Goal: Task Accomplishment & Management: Use online tool/utility

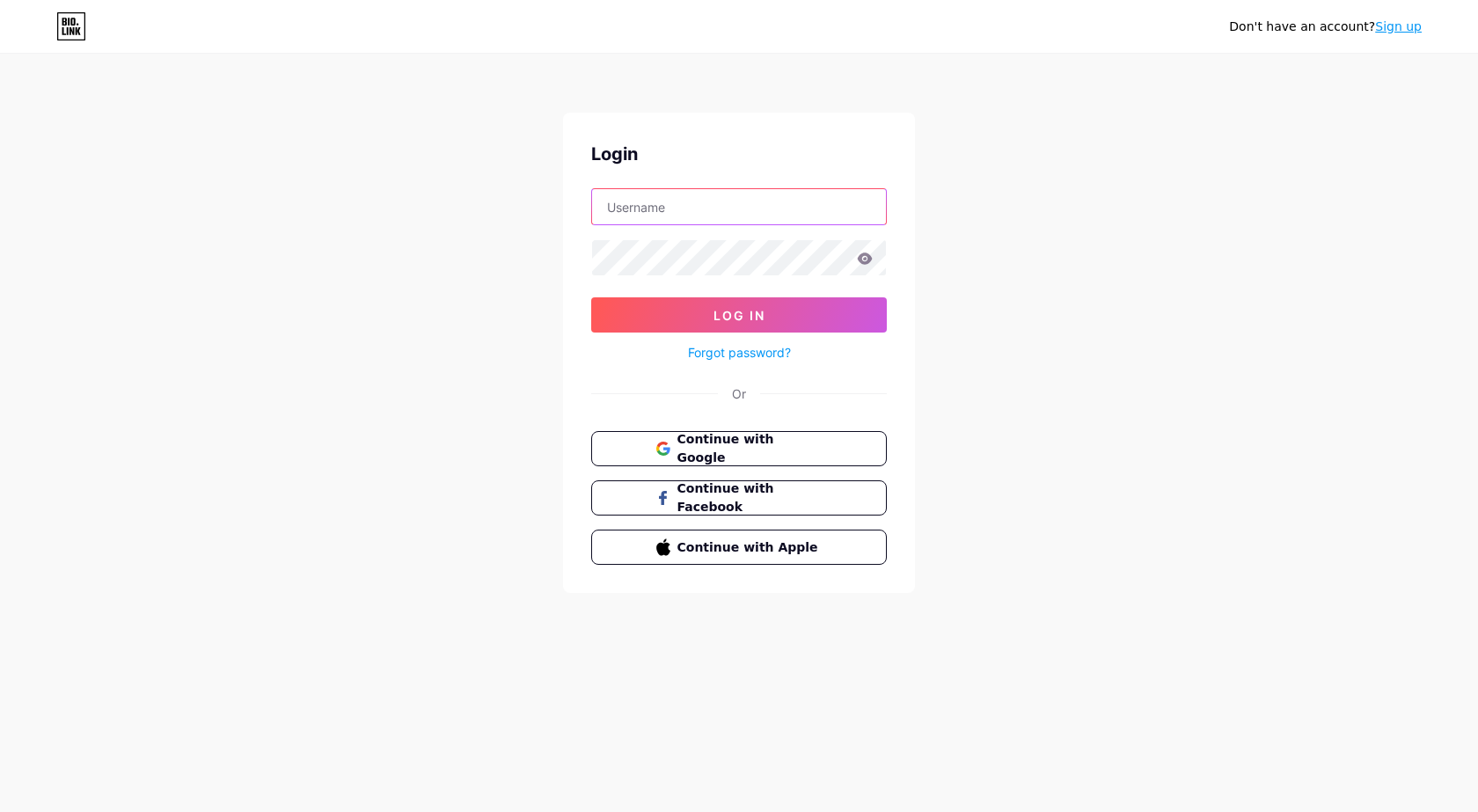
click at [672, 205] on input "text" at bounding box center [738, 207] width 294 height 35
click at [720, 448] on span "Continue with Google" at bounding box center [749, 448] width 147 height 37
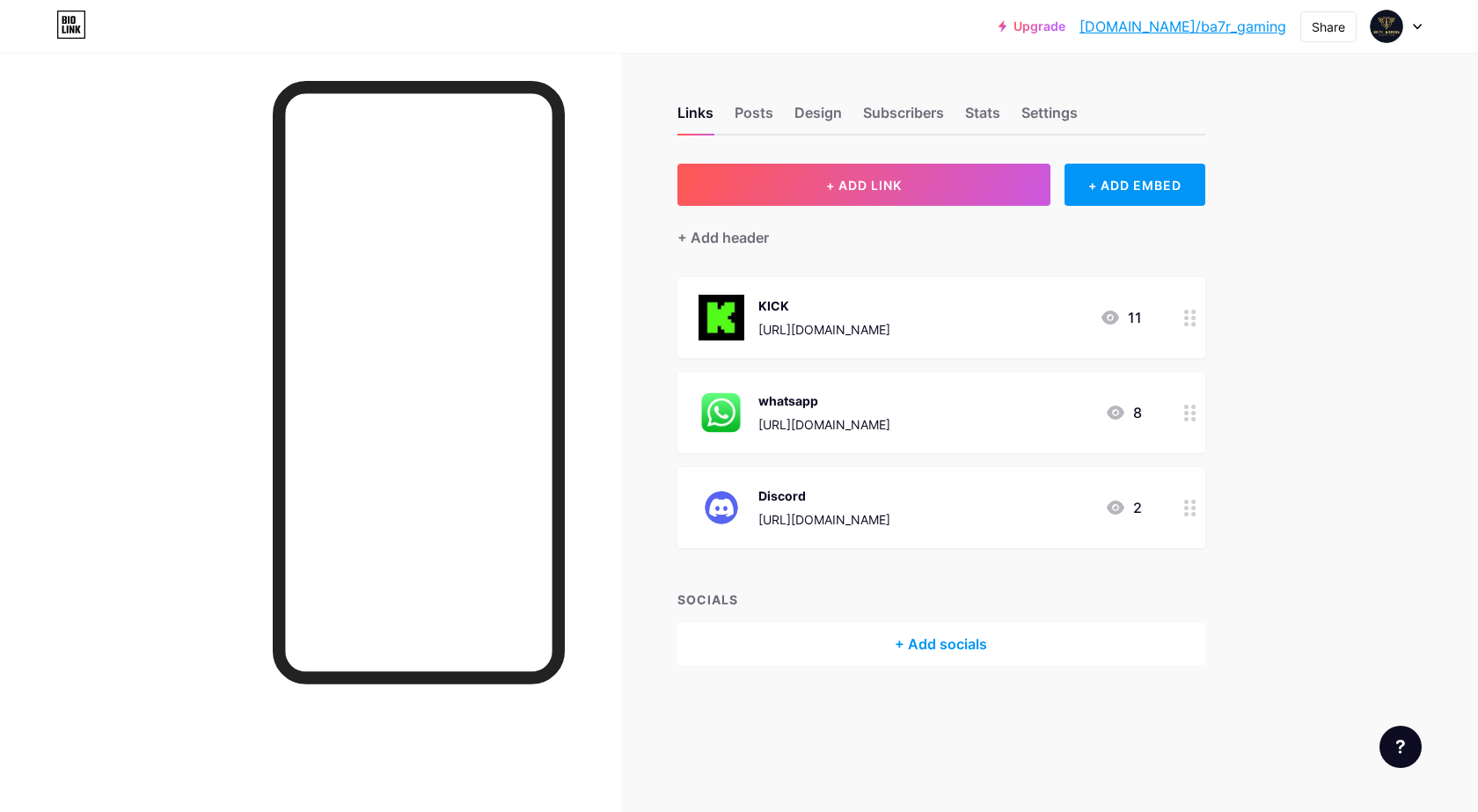
click at [1185, 315] on circle at bounding box center [1186, 317] width 5 height 5
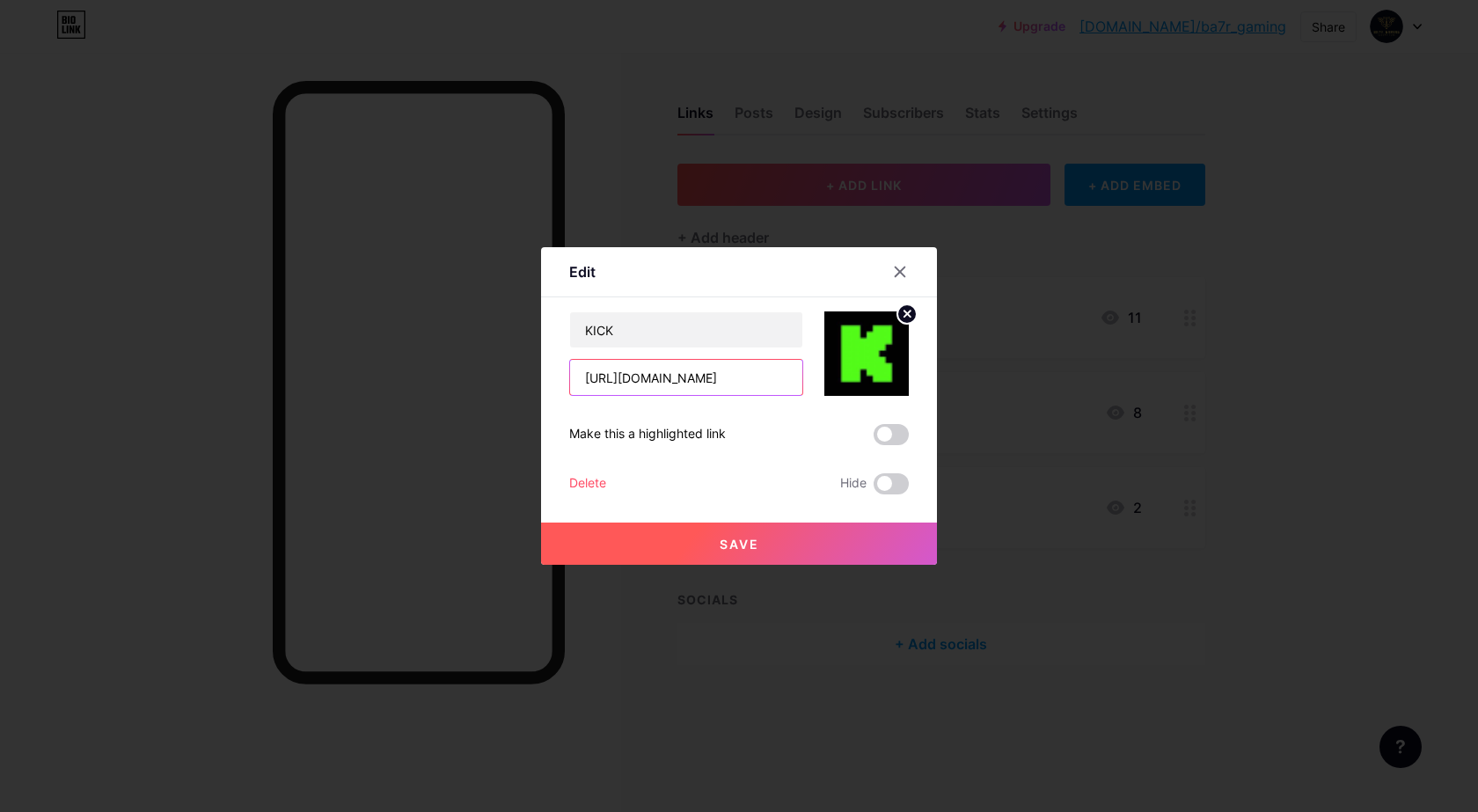
click at [682, 381] on input "[URL][DOMAIN_NAME]" at bounding box center [686, 377] width 232 height 35
paste input "[URL][DOMAIN_NAME]"
type input "[URL][DOMAIN_NAME]"
click at [729, 545] on span "Save" at bounding box center [739, 544] width 39 height 15
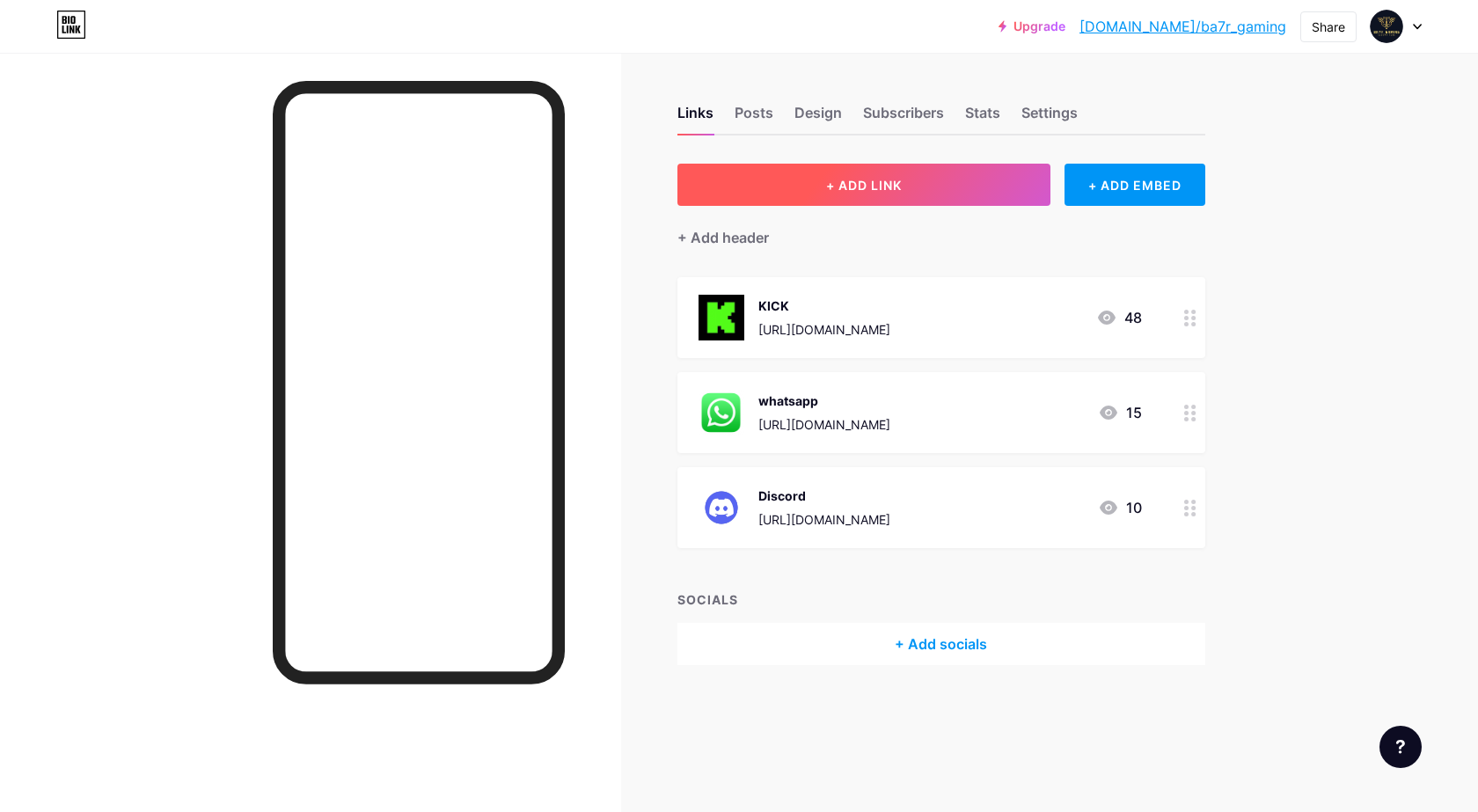
click at [911, 187] on button "+ ADD LINK" at bounding box center [864, 185] width 374 height 42
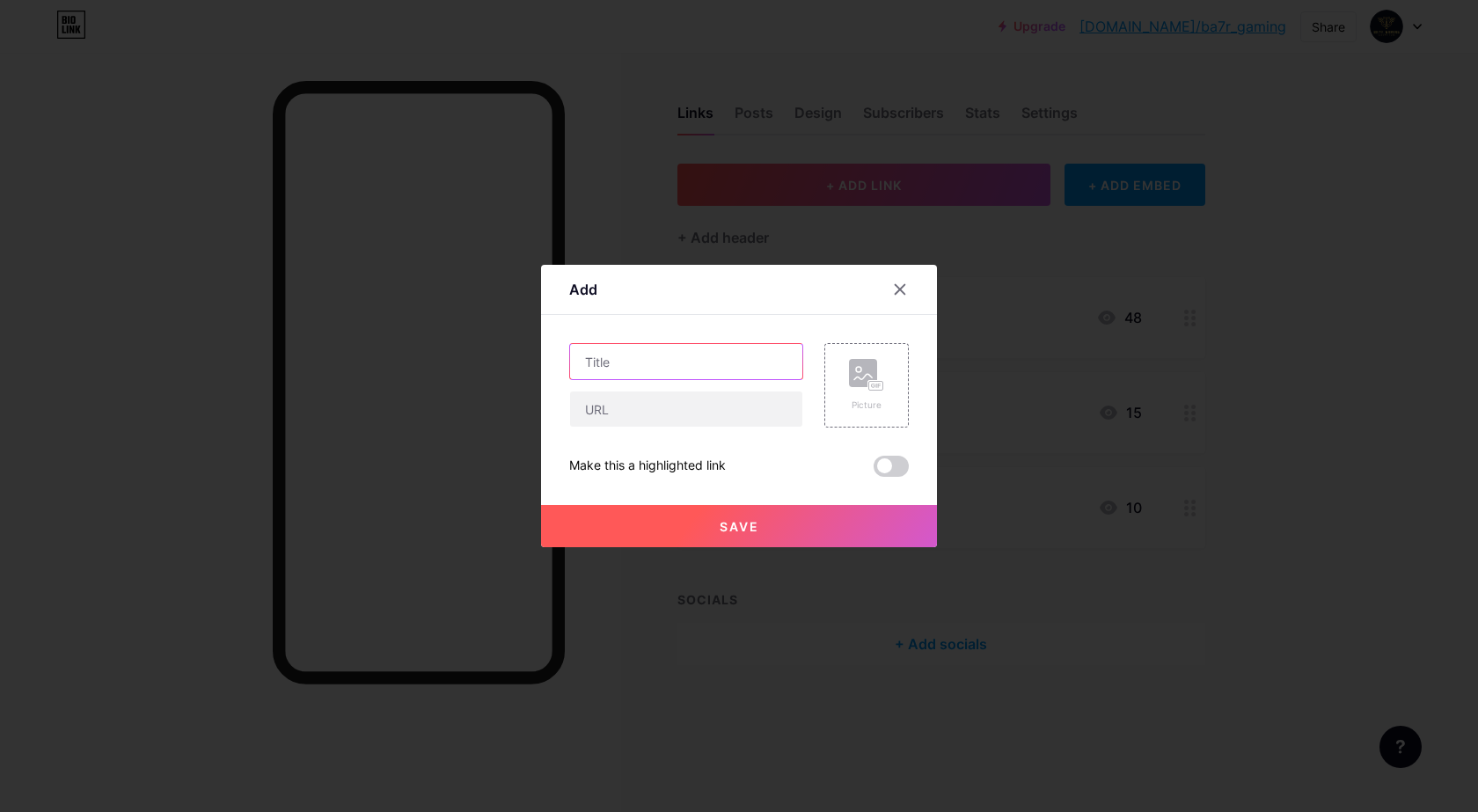
click at [648, 368] on input "text" at bounding box center [686, 361] width 232 height 35
type input "TikTok"
click at [632, 419] on input "text" at bounding box center [686, 409] width 232 height 35
paste input "[URL][DOMAIN_NAME]"
type input "[URL][DOMAIN_NAME]"
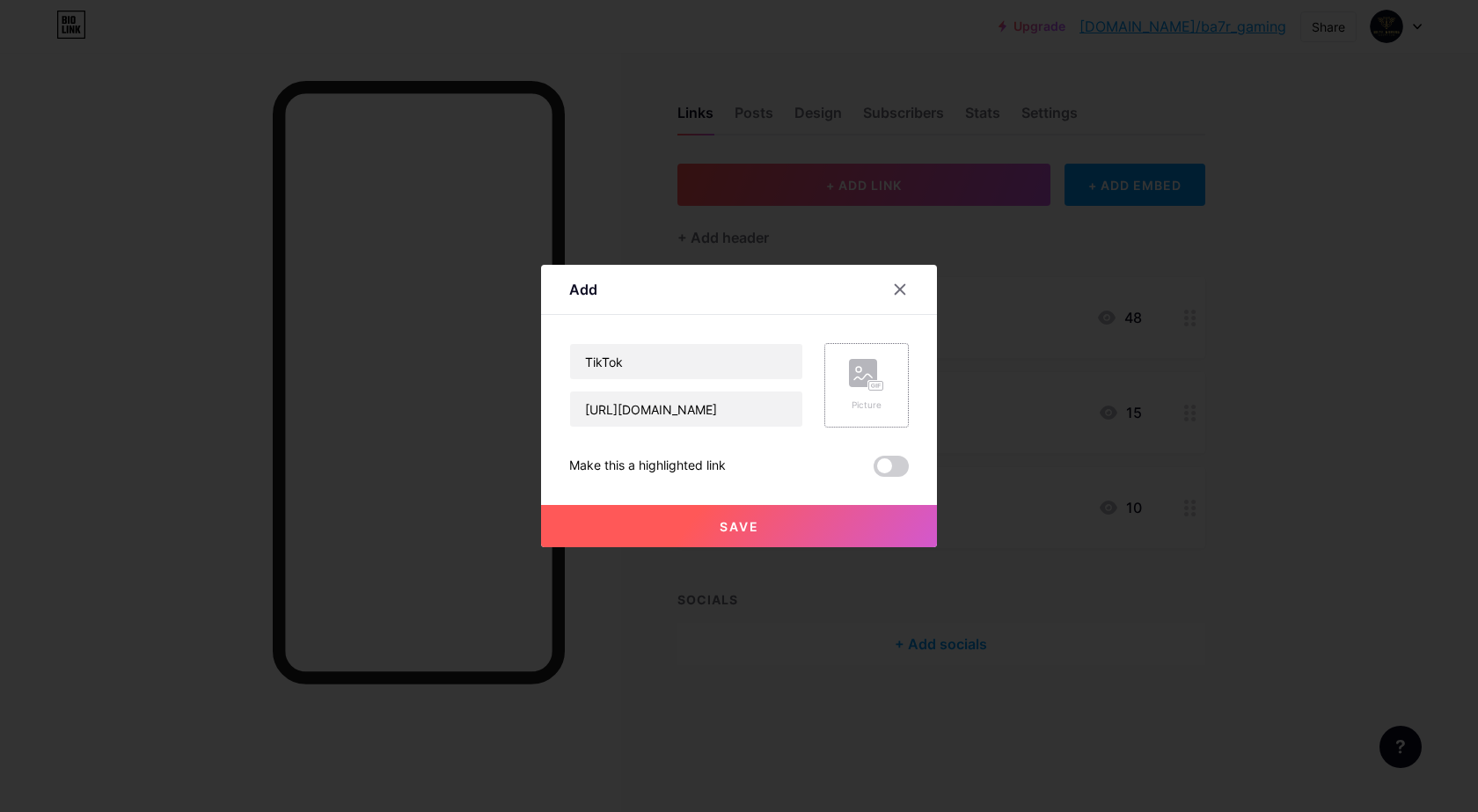
click at [869, 383] on rect at bounding box center [875, 386] width 14 height 9
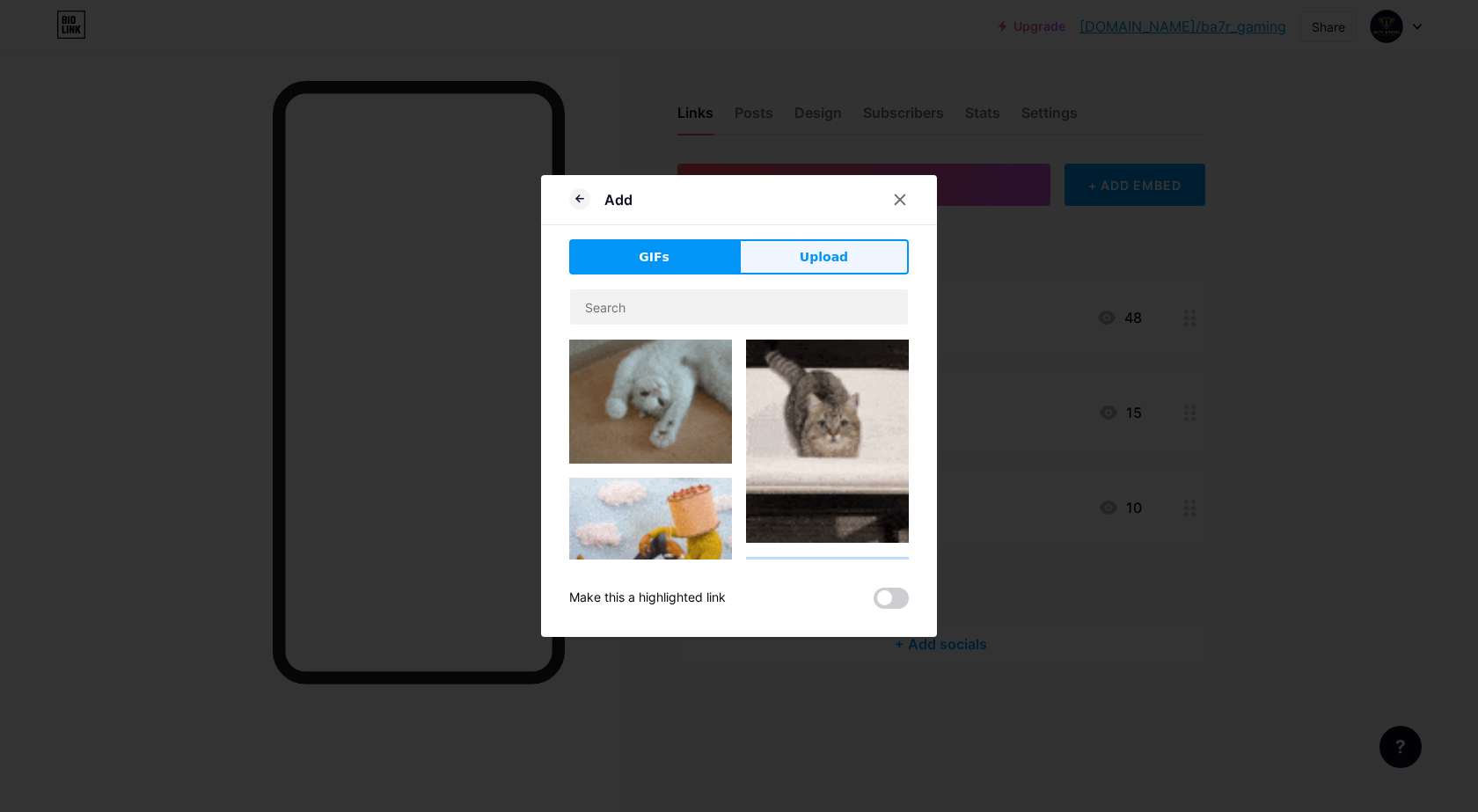
click at [802, 252] on button "Upload" at bounding box center [824, 257] width 170 height 35
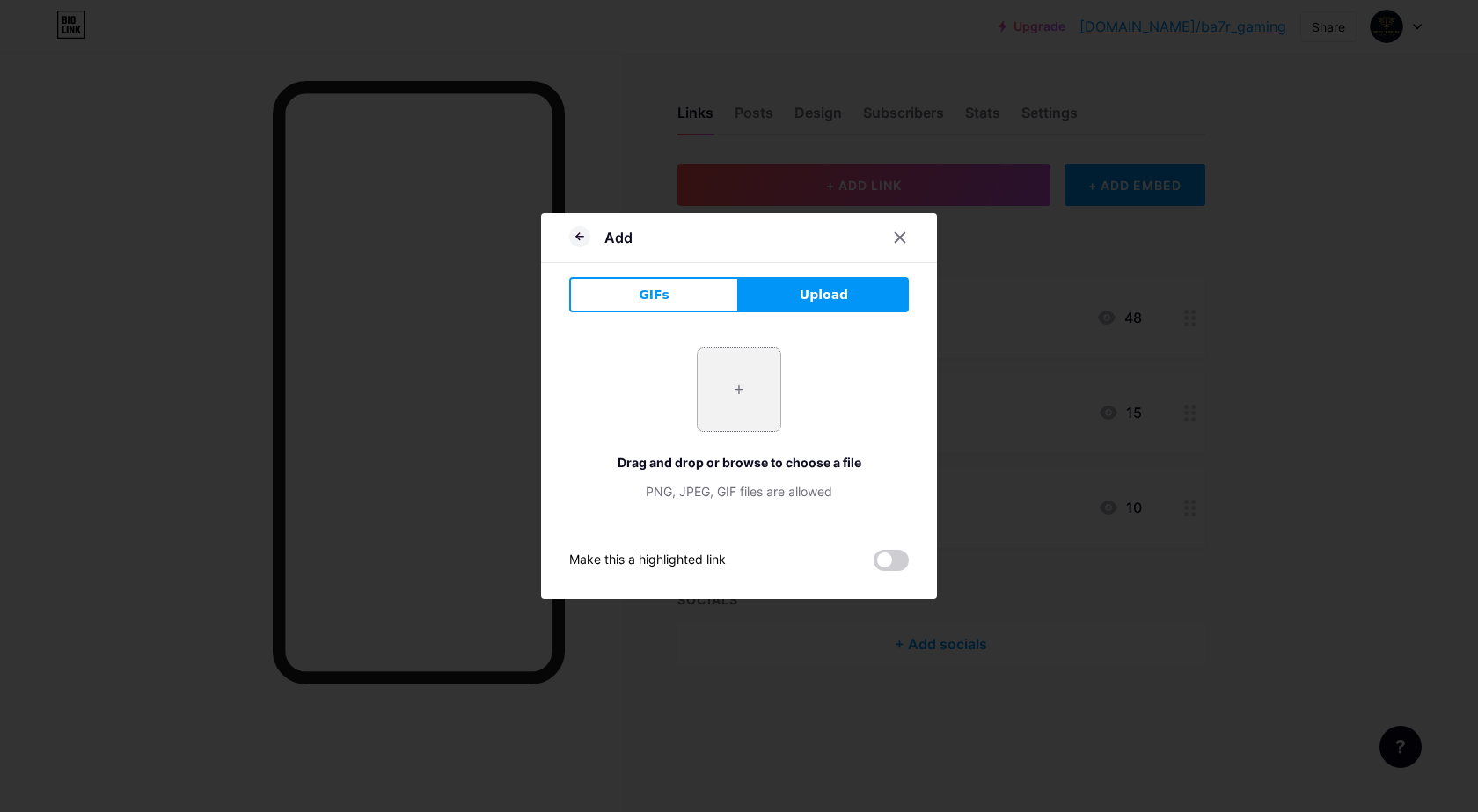
click at [719, 399] on input "file" at bounding box center [739, 390] width 82 height 82
type input "C:\fakepath\OIP (1).jpeg"
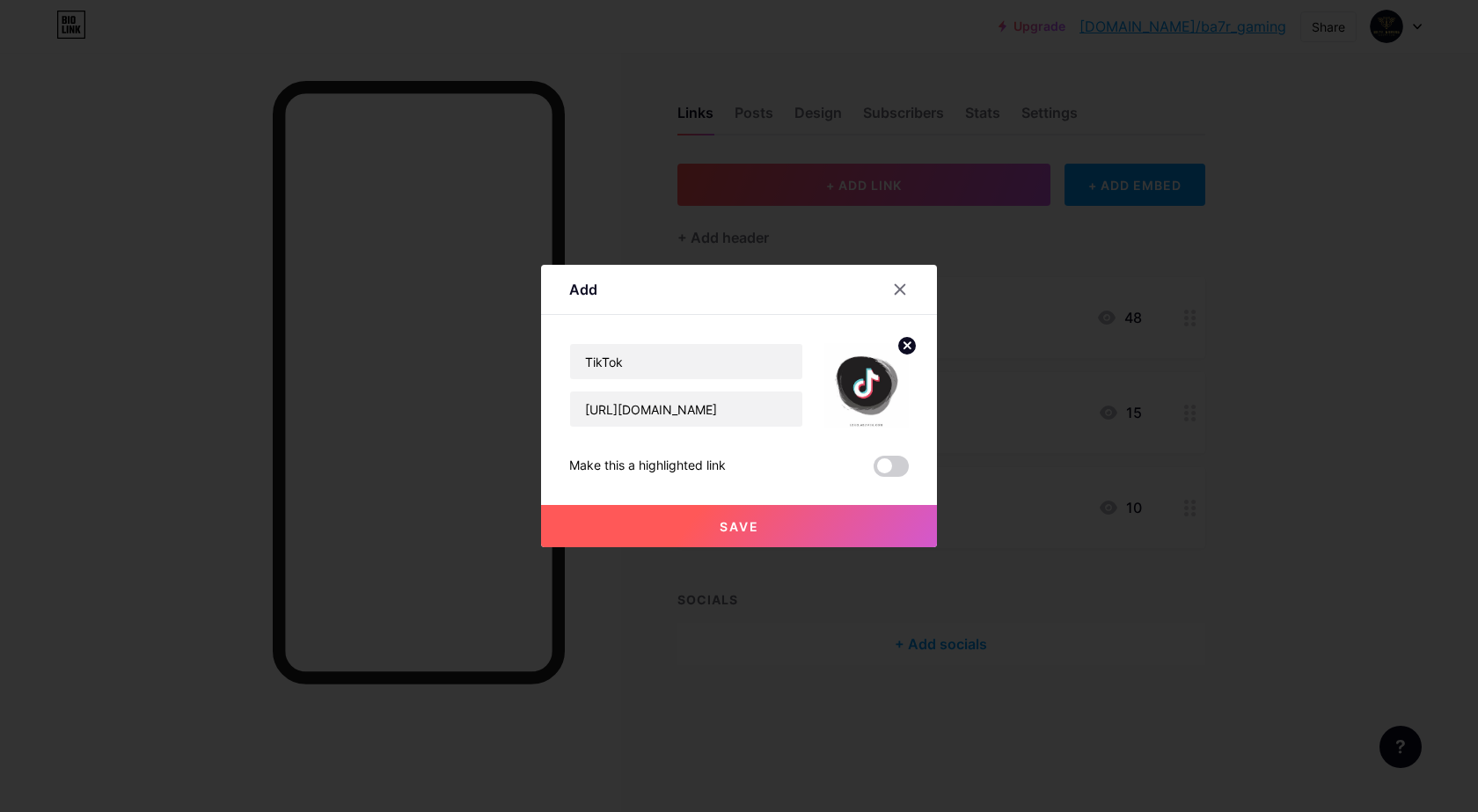
click at [750, 513] on button "Save" at bounding box center [739, 526] width 396 height 42
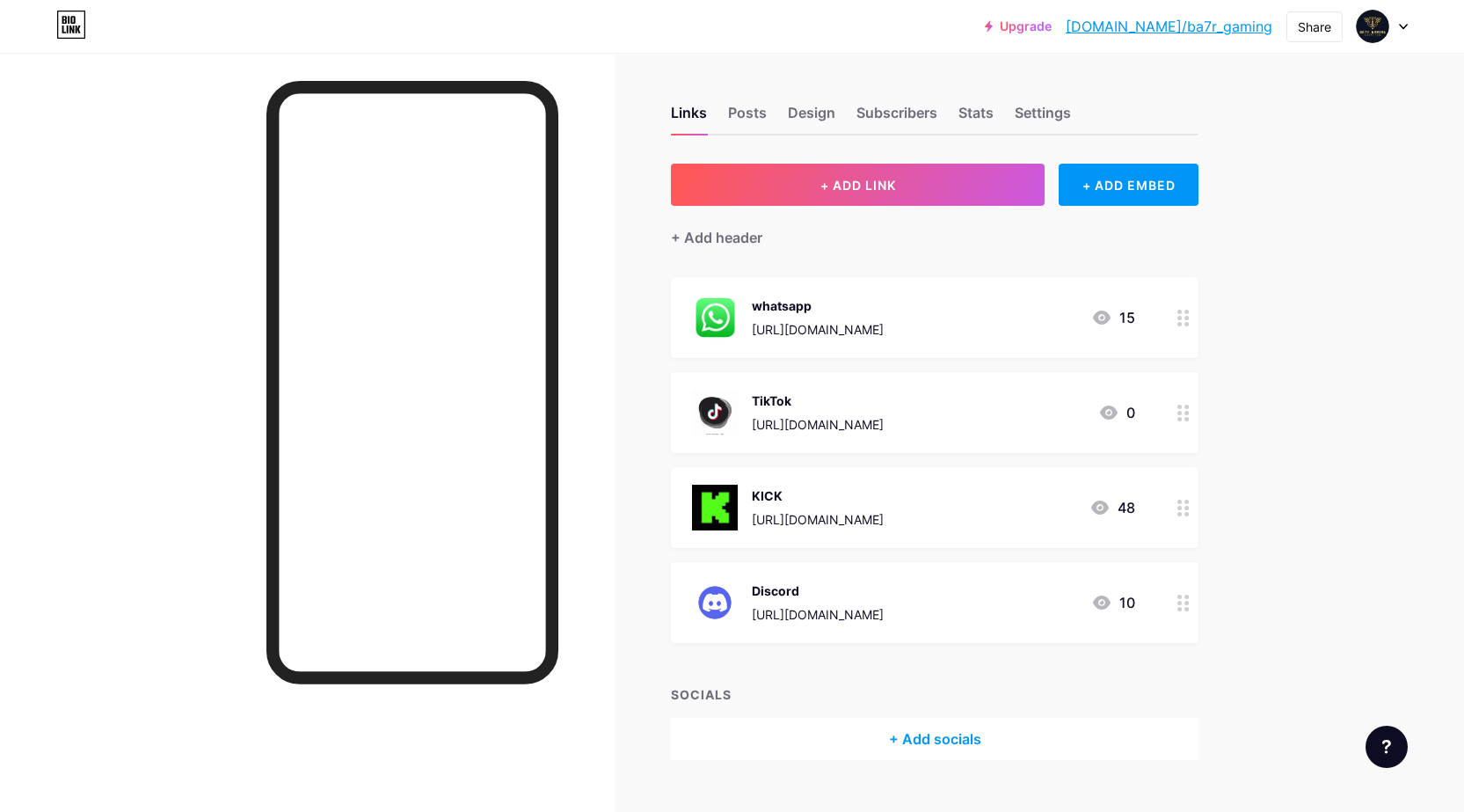
click at [411, 44] on div "Upgrade bio.link/ba7r_g... bio.link/ba7r_gaming Share Switch accounts Ba7r bio.…" at bounding box center [732, 27] width 1464 height 53
click at [1214, 30] on link "[DOMAIN_NAME]/ba7r_gaming" at bounding box center [1170, 26] width 207 height 21
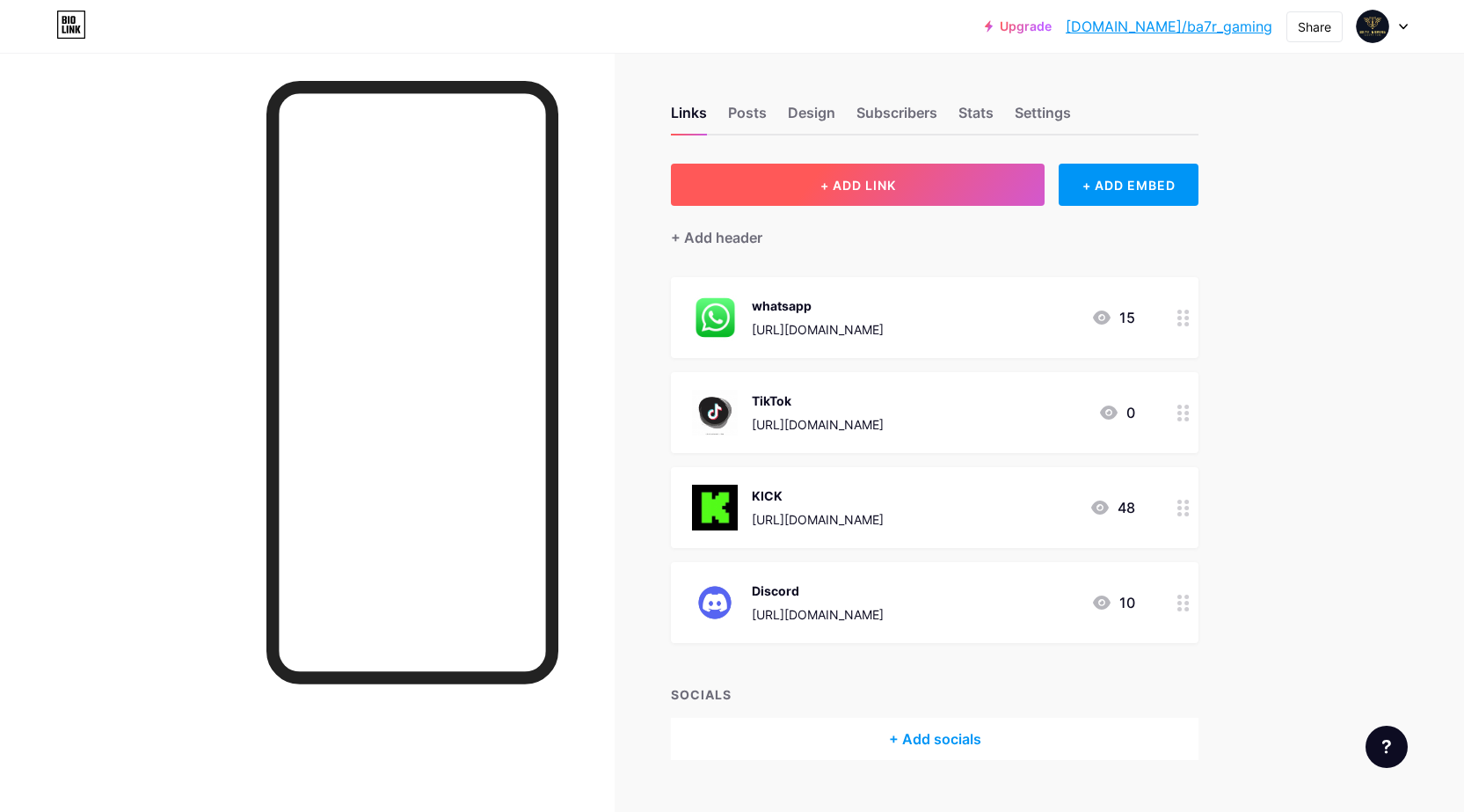
click at [952, 175] on button "+ ADD LINK" at bounding box center [858, 185] width 374 height 42
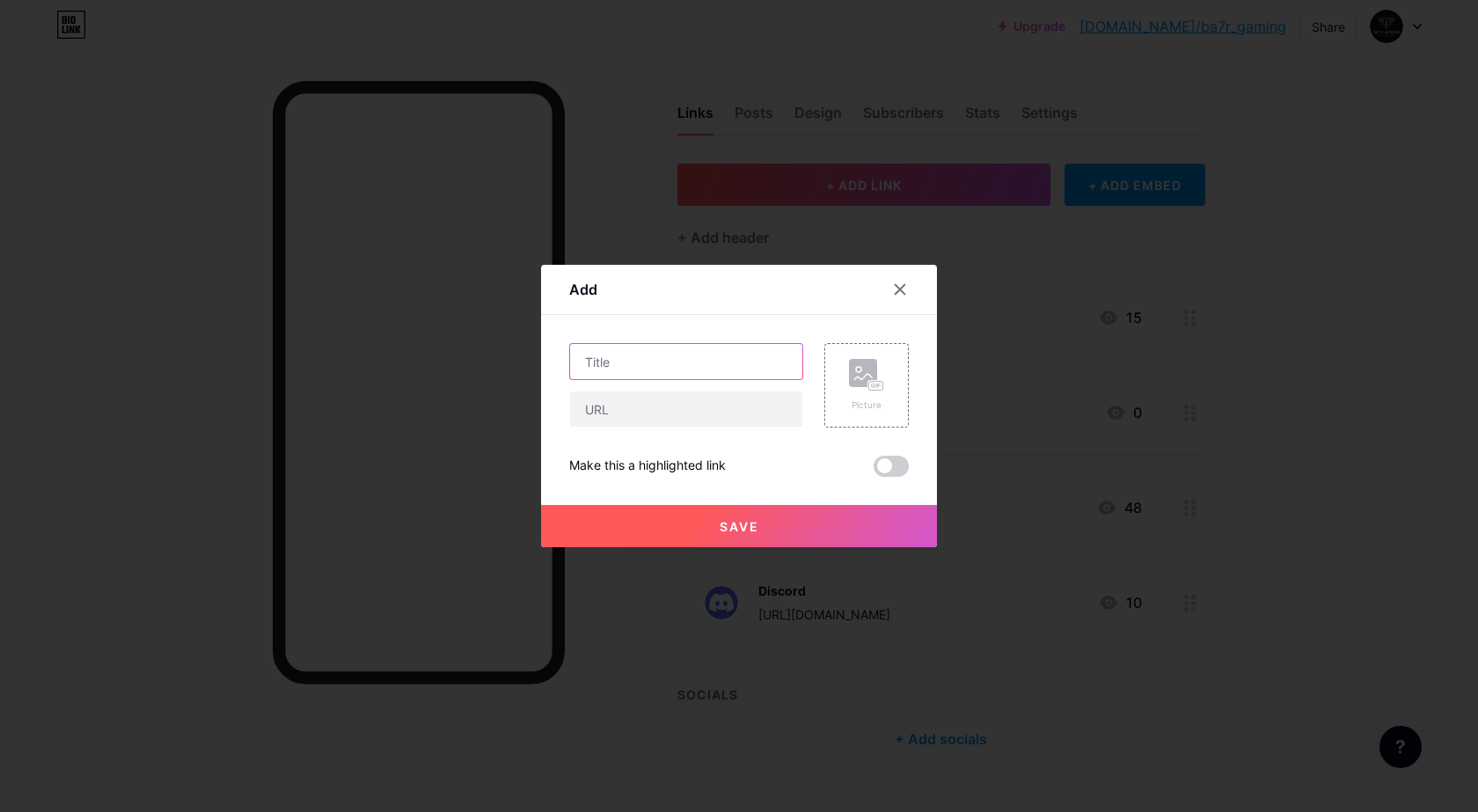
click at [663, 373] on input "text" at bounding box center [686, 361] width 232 height 35
type input "d"
type input "Donation"
click at [628, 417] on input "text" at bounding box center [686, 409] width 232 height 35
paste input "[URL][DOMAIN_NAME]"
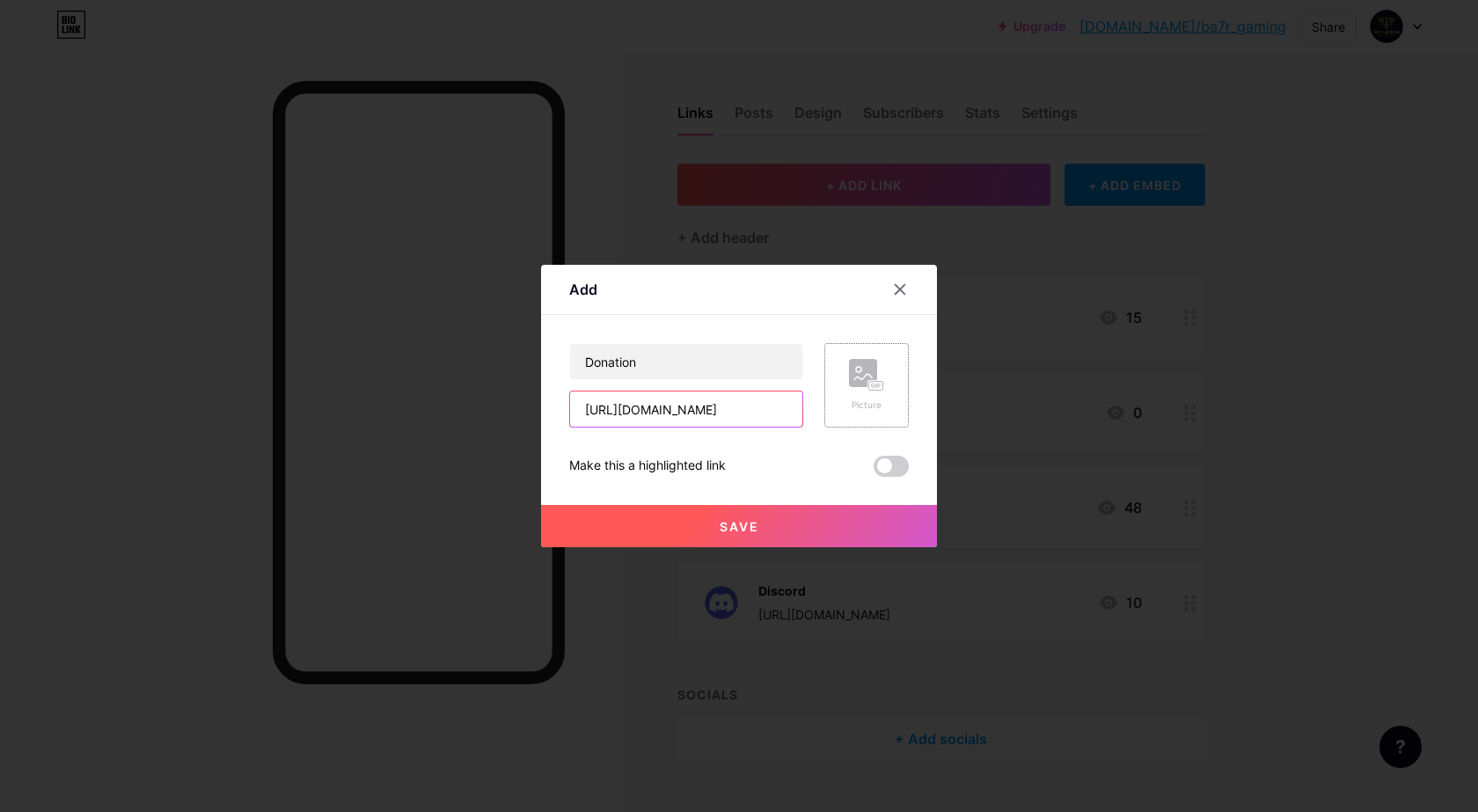
type input "[URL][DOMAIN_NAME]"
click at [856, 380] on rect at bounding box center [862, 372] width 28 height 28
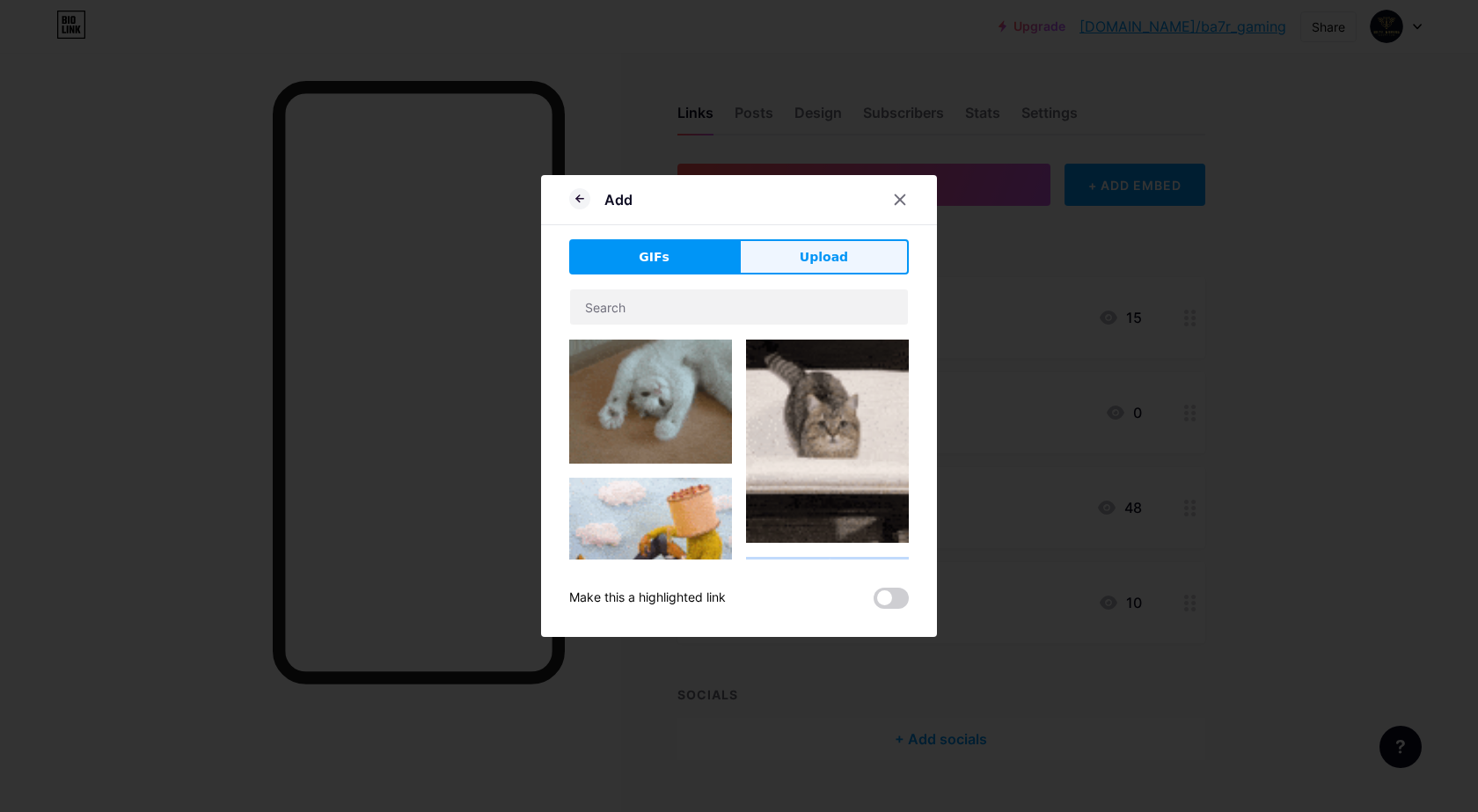
click at [815, 243] on button "Upload" at bounding box center [824, 257] width 170 height 35
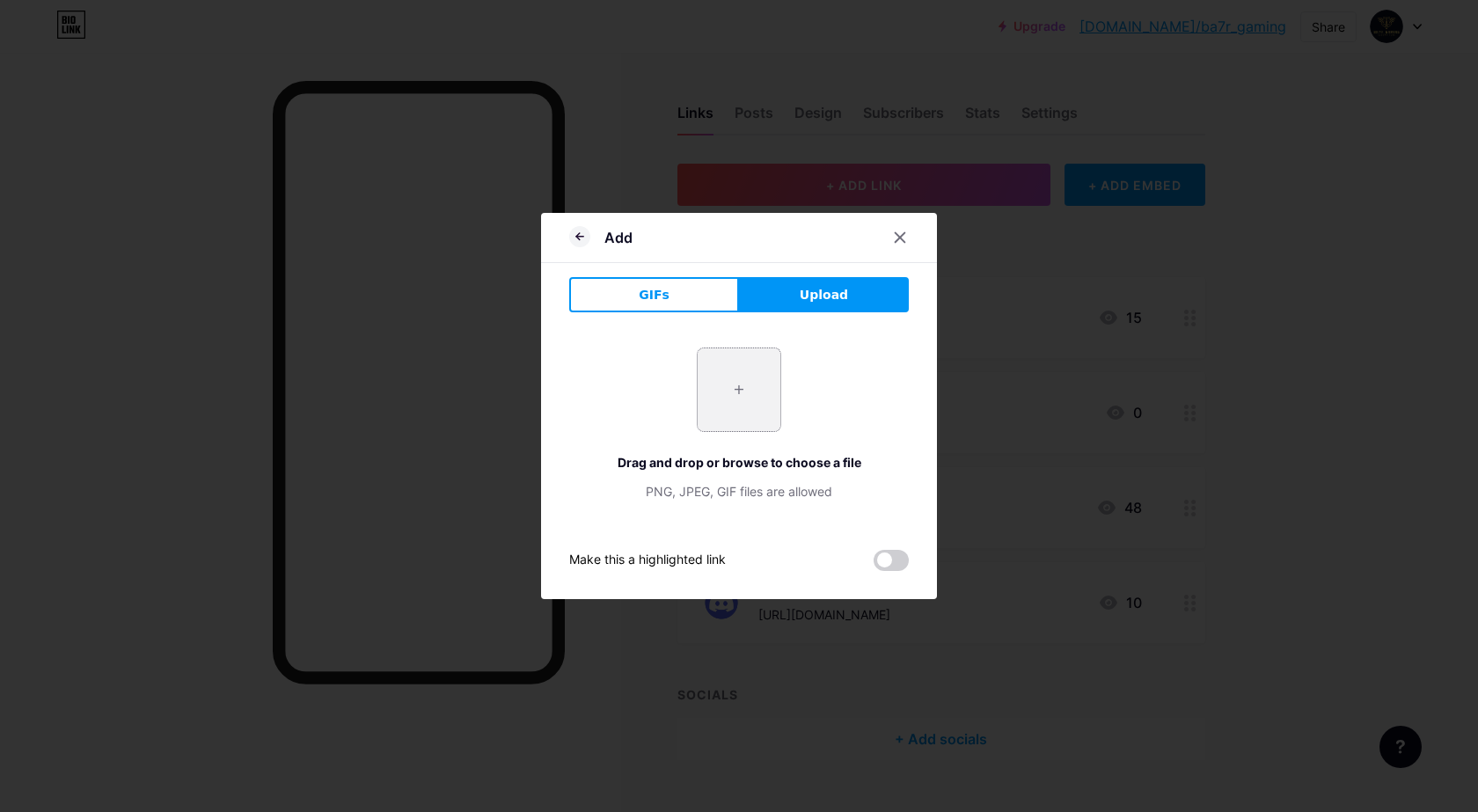
click at [723, 379] on input "file" at bounding box center [739, 390] width 82 height 82
type input "C:\fakepath\pngtree-gold-dollar-currency-symbol-illustration-png-image_430598.j…"
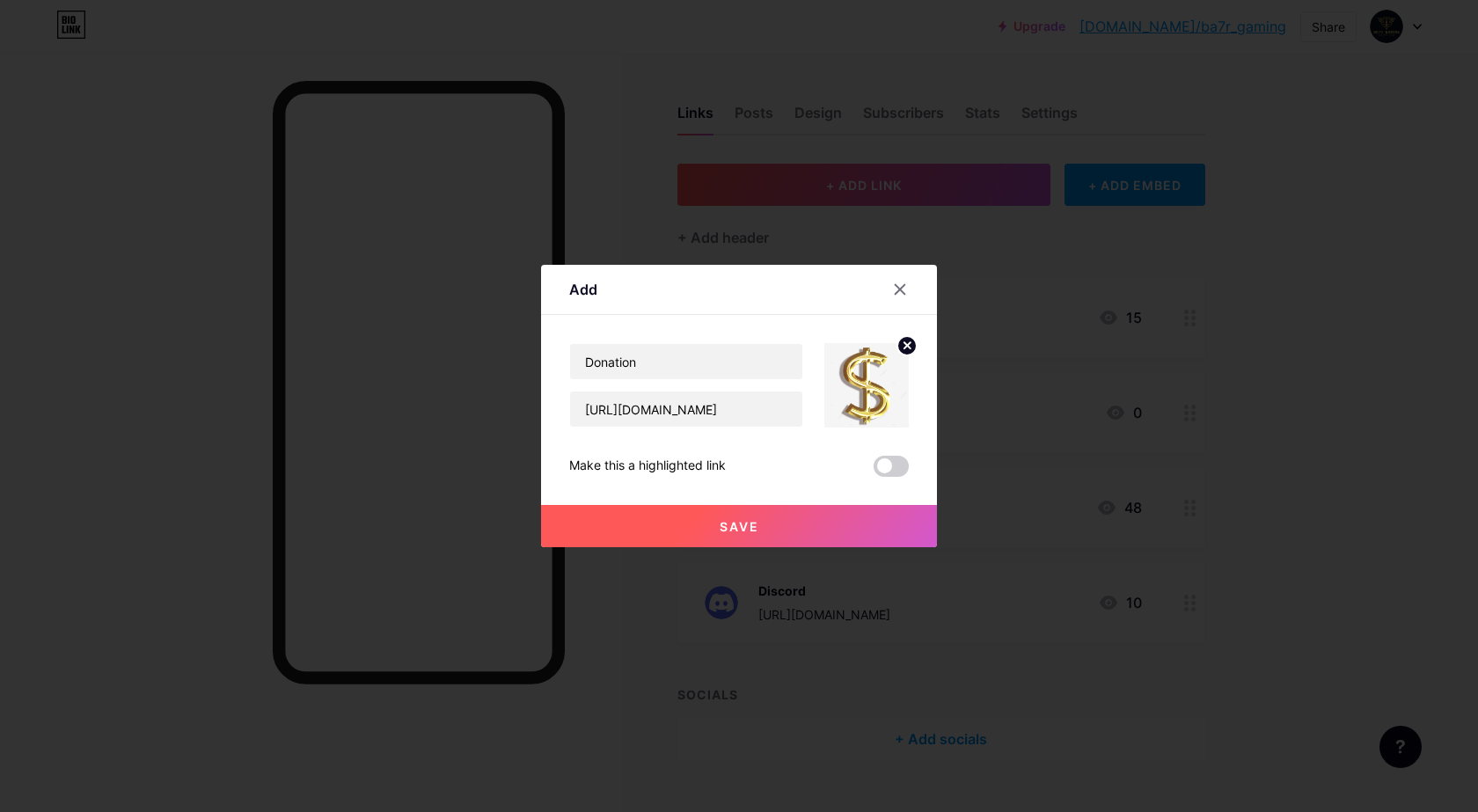
click at [799, 529] on button "Save" at bounding box center [739, 526] width 396 height 42
